Goal: Information Seeking & Learning: Learn about a topic

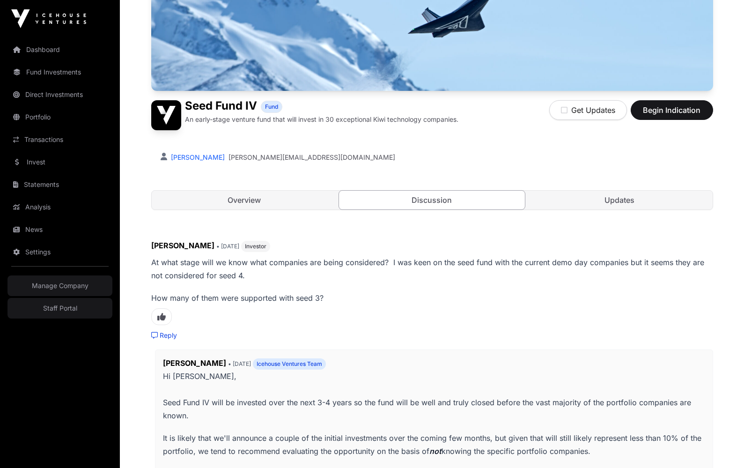
scroll to position [193, 0]
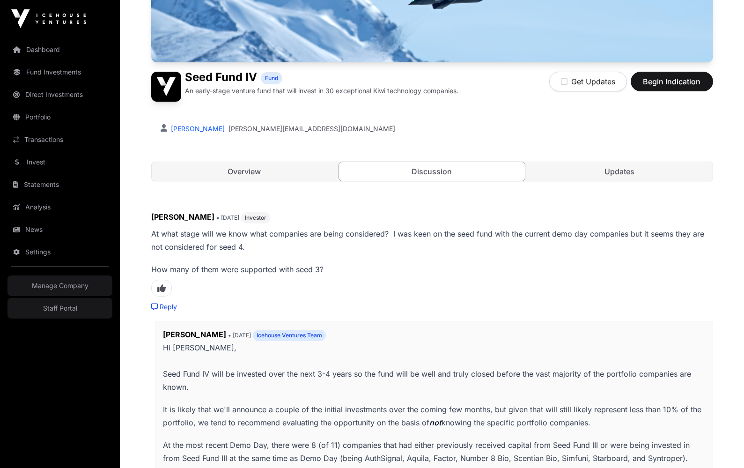
click at [258, 174] on link "Overview" at bounding box center [245, 171] width 186 height 19
click at [423, 168] on link "Discussion" at bounding box center [431, 172] width 187 height 20
click at [592, 172] on link "Updates" at bounding box center [620, 171] width 186 height 19
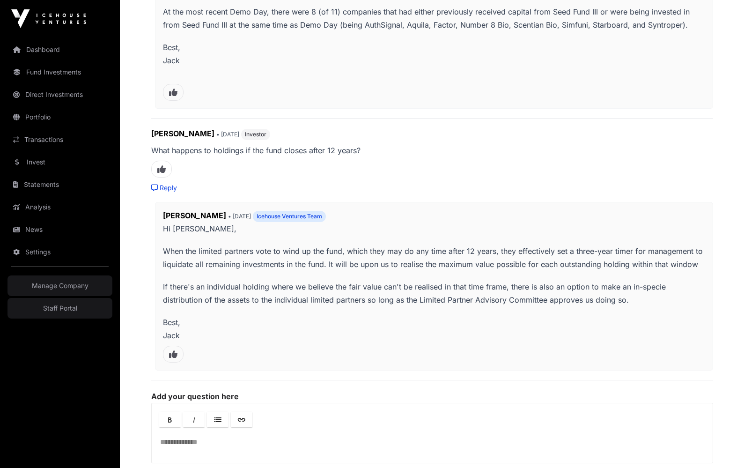
scroll to position [718, 0]
